Goal: Check status: Check status

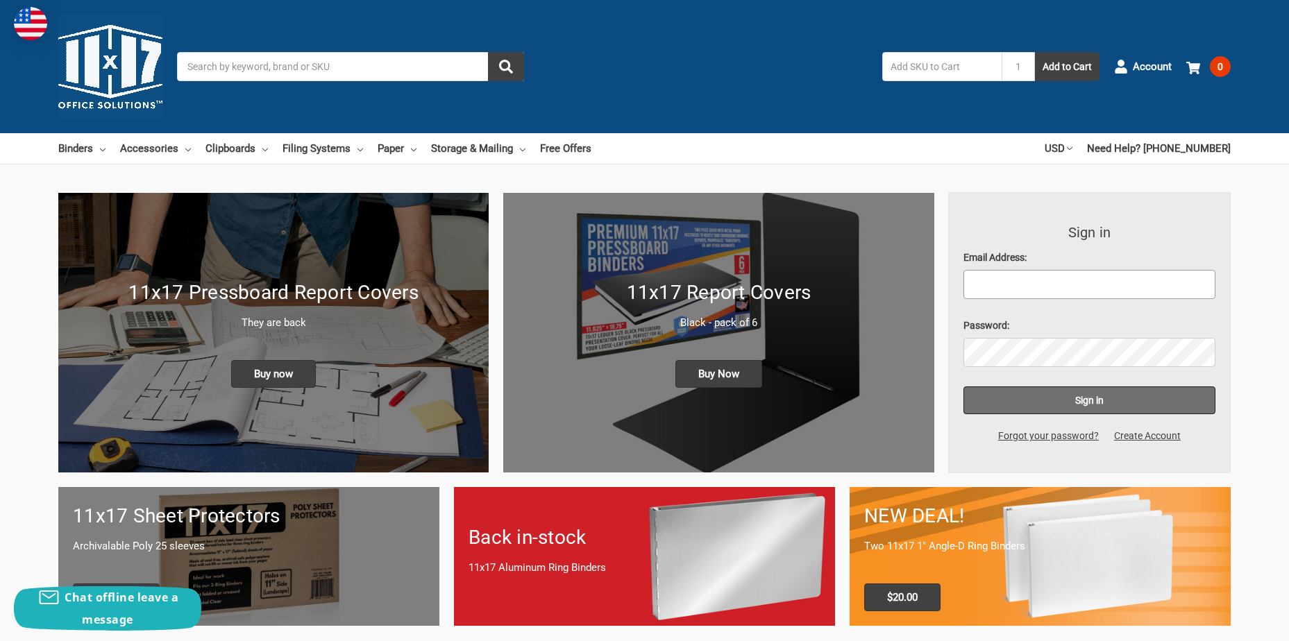
type input "wandarobertson@gemmapower.com"
click at [1074, 400] on input "Sign in" at bounding box center [1090, 401] width 253 height 28
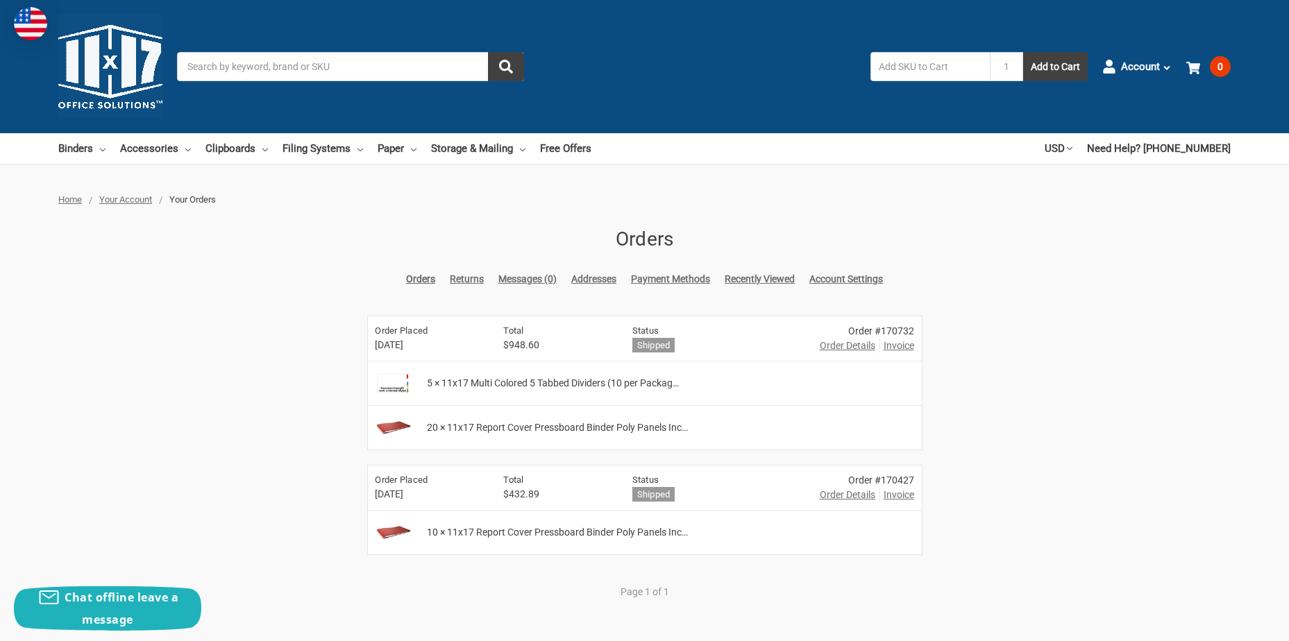
click at [853, 347] on span "Order Details" at bounding box center [848, 346] width 56 height 15
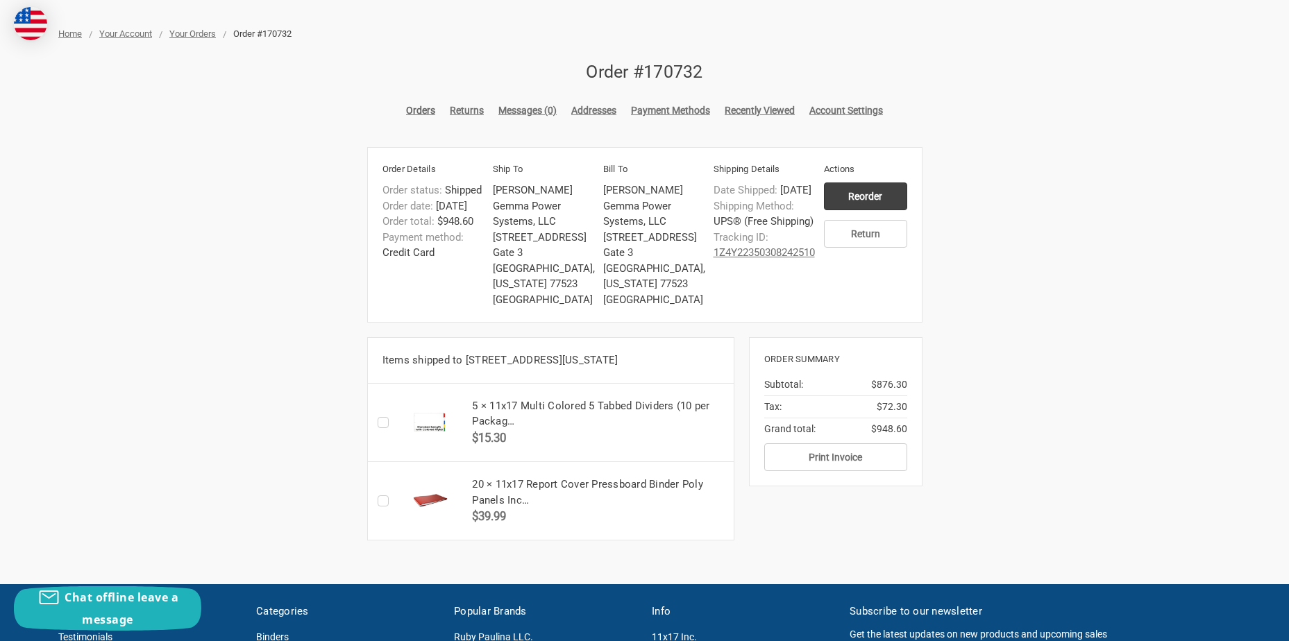
scroll to position [208, 0]
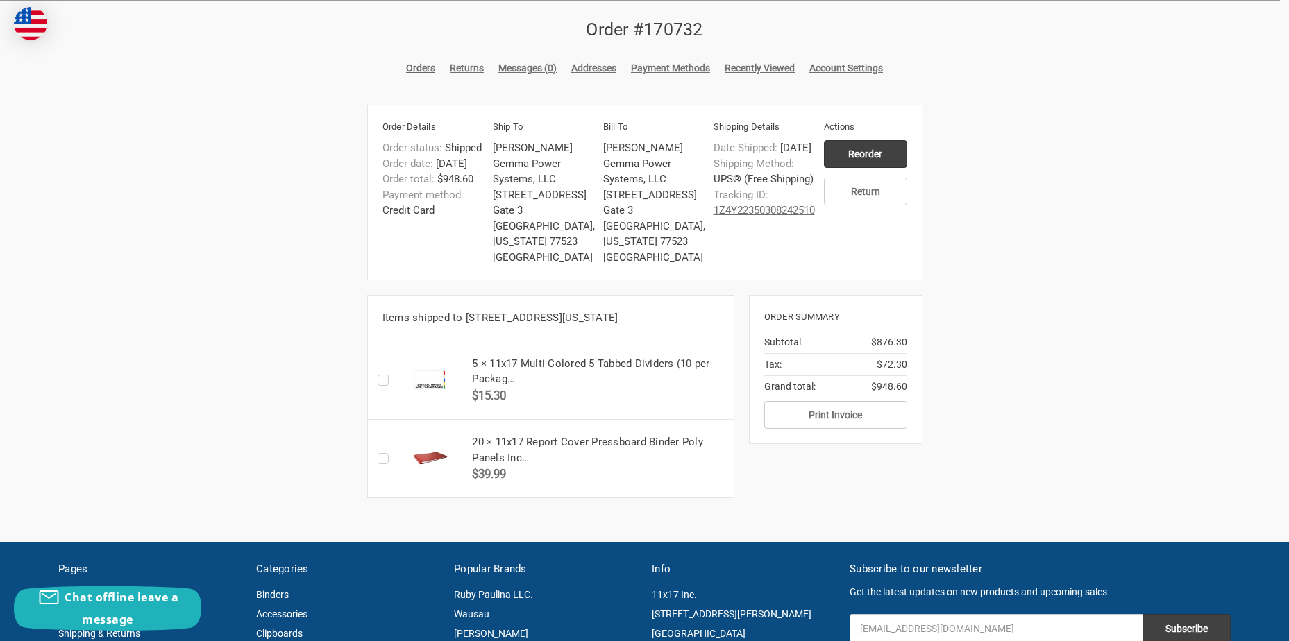
click at [764, 217] on link "1Z4Y22350308242510" at bounding box center [764, 210] width 101 height 12
